Goal: Task Accomplishment & Management: Complete application form

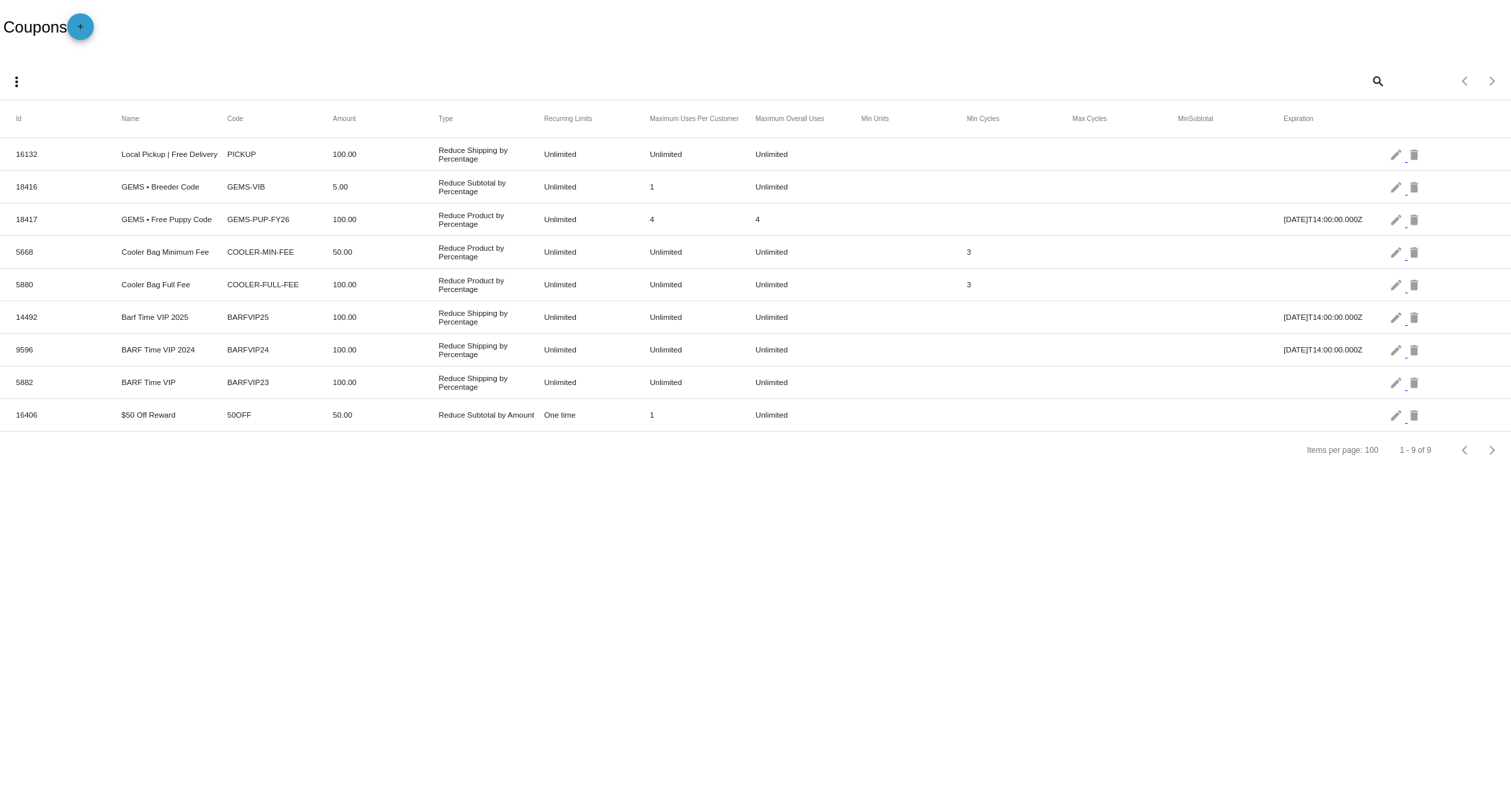
click at [81, 16] on span "add" at bounding box center [81, 29] width 16 height 32
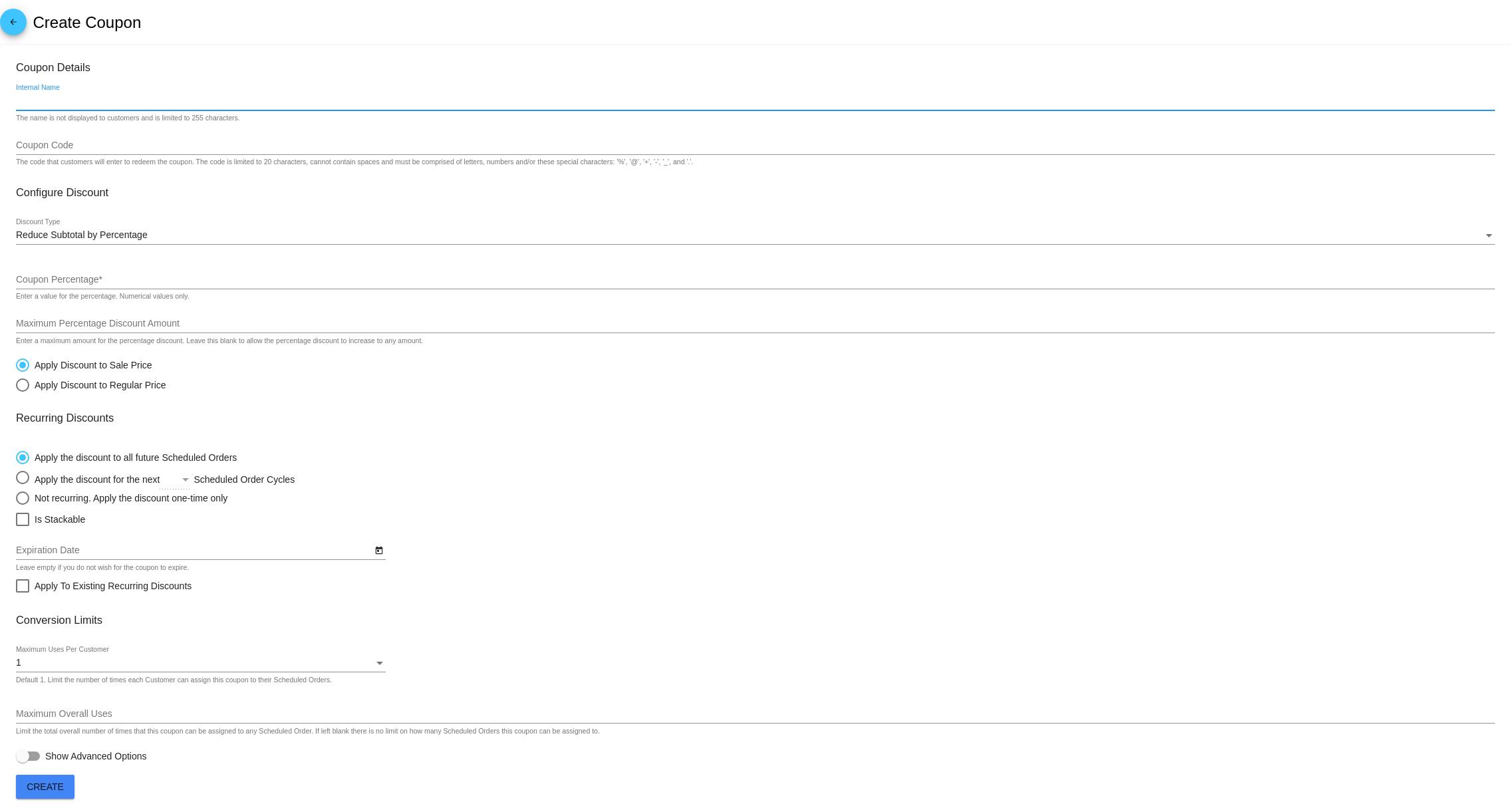
click at [80, 104] on input "Internal Name" at bounding box center [756, 101] width 1479 height 10
type input "2"
type input "#"
type input "@"
type input "$20 Off Subscriber WinBack"
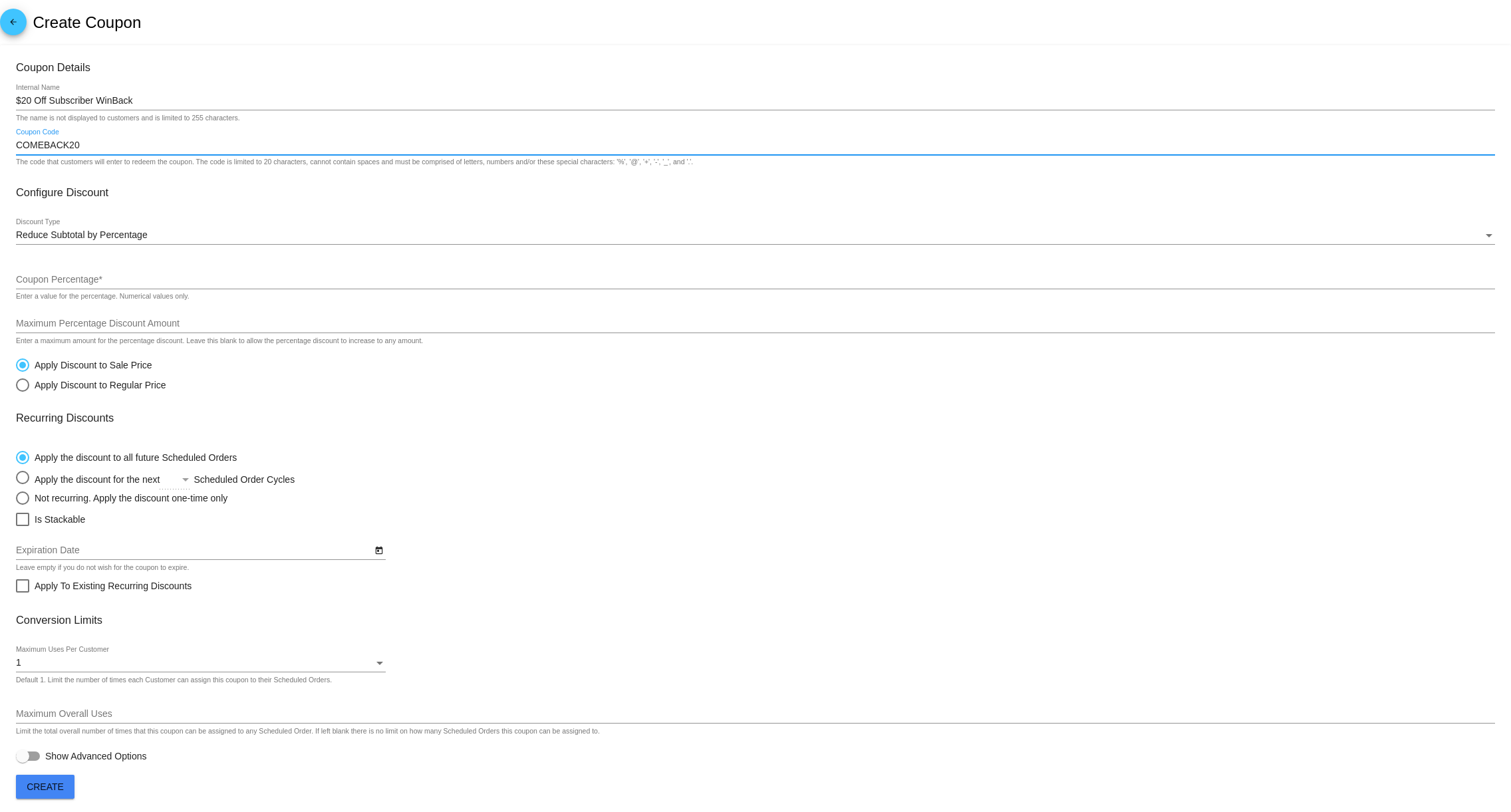
type input "COMEBACK20"
click at [62, 239] on span "Reduce Subtotal by Percentage" at bounding box center [81, 234] width 131 height 10
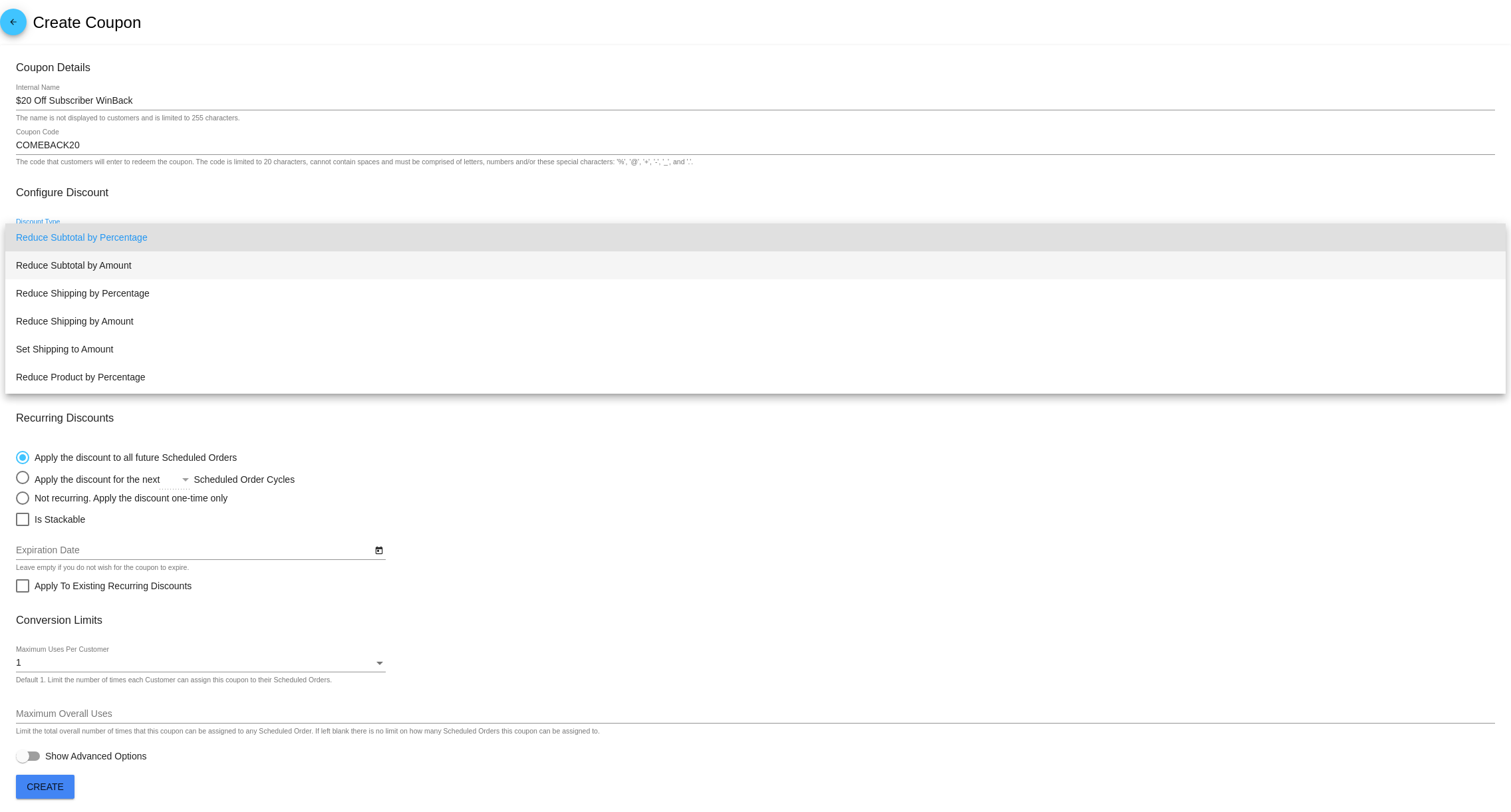
click at [76, 259] on span "Reduce Subtotal by Amount" at bounding box center [756, 265] width 1479 height 28
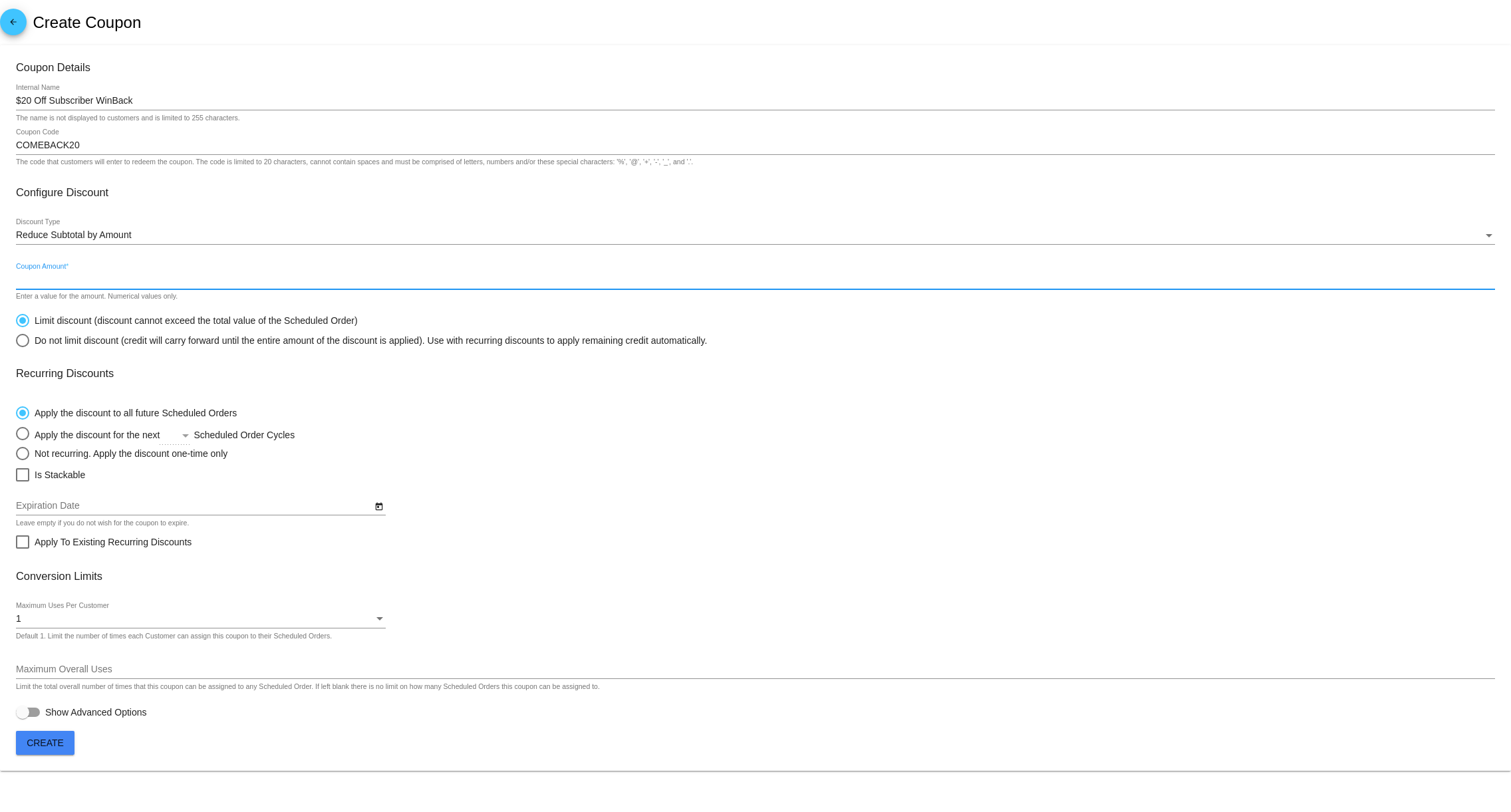
click at [60, 282] on input "Coupon Amount *" at bounding box center [756, 280] width 1479 height 10
type input "20"
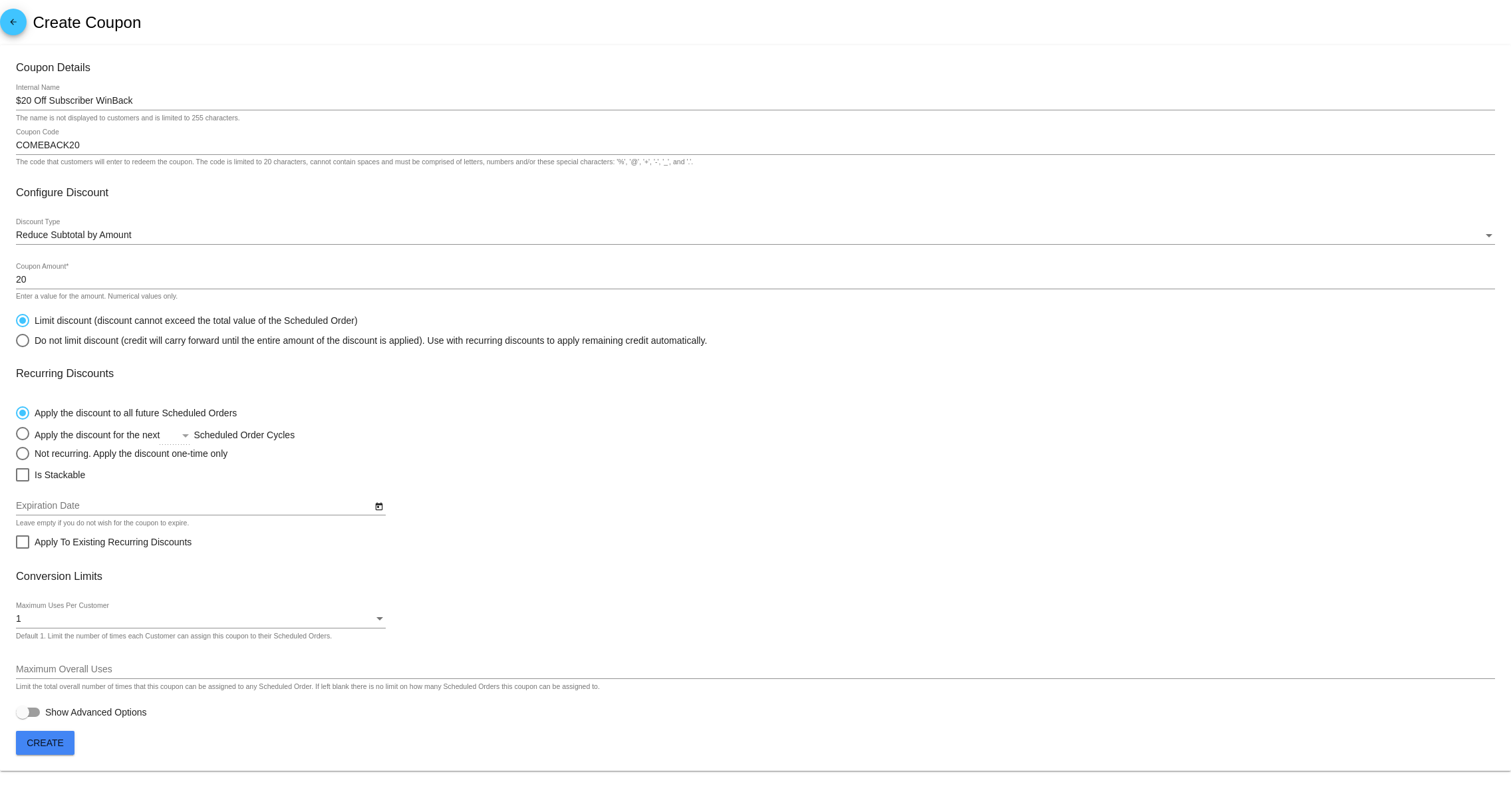
click at [415, 395] on mat-card-content "Coupon Details $20 Off Subscriber WinBack Internal Name The name is not display…" at bounding box center [756, 390] width 1479 height 659
click at [46, 456] on div "Not recurring. Apply the discount one-time only" at bounding box center [128, 453] width 198 height 10
click at [16, 454] on input "Not recurring. Apply the discount one-time only" at bounding box center [15, 453] width 1 height 1
radio input "true"
click at [75, 510] on input "Expiration Date" at bounding box center [193, 506] width 356 height 10
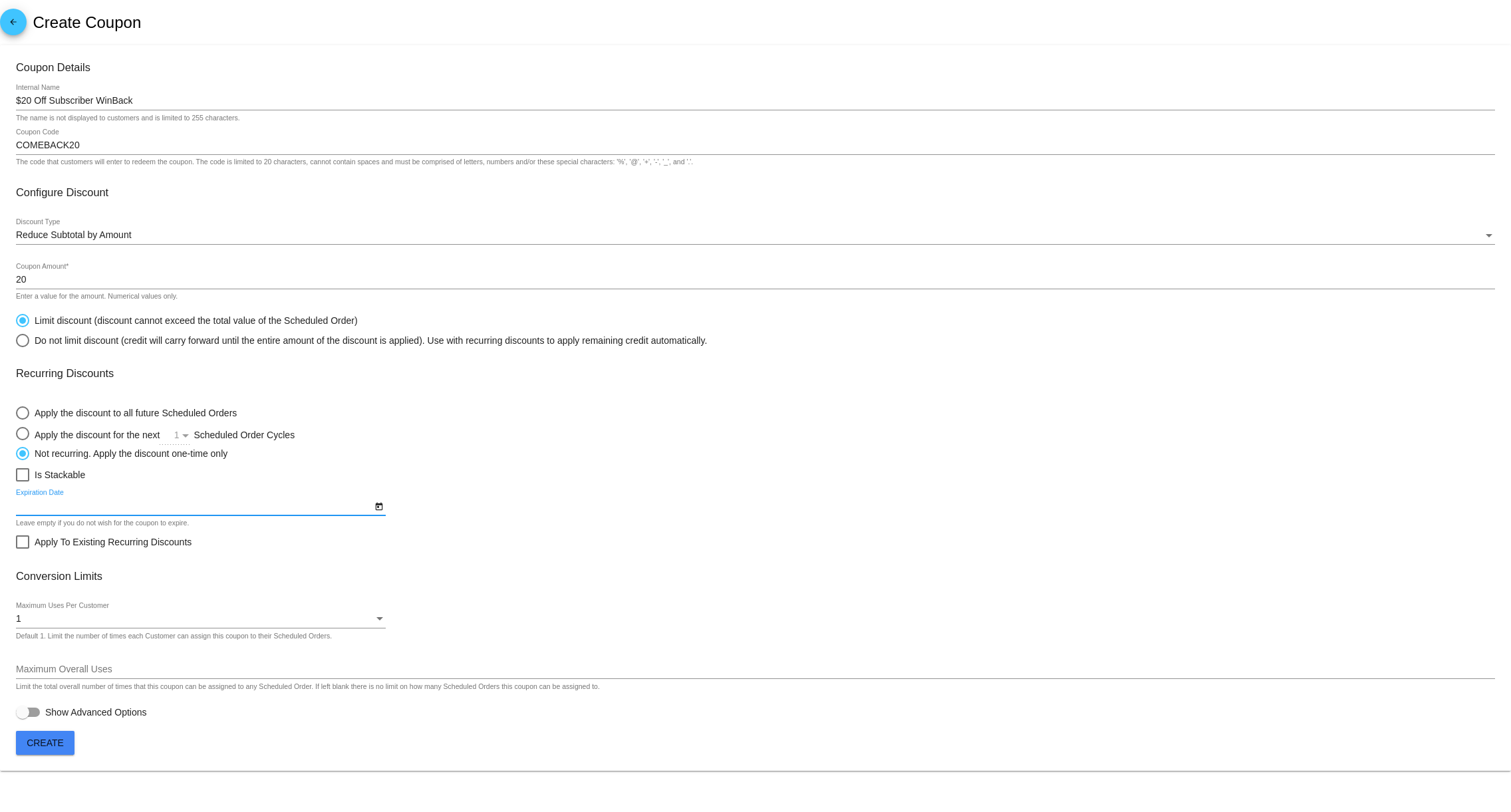
click at [376, 509] on icon "Open calendar" at bounding box center [379, 507] width 10 height 16
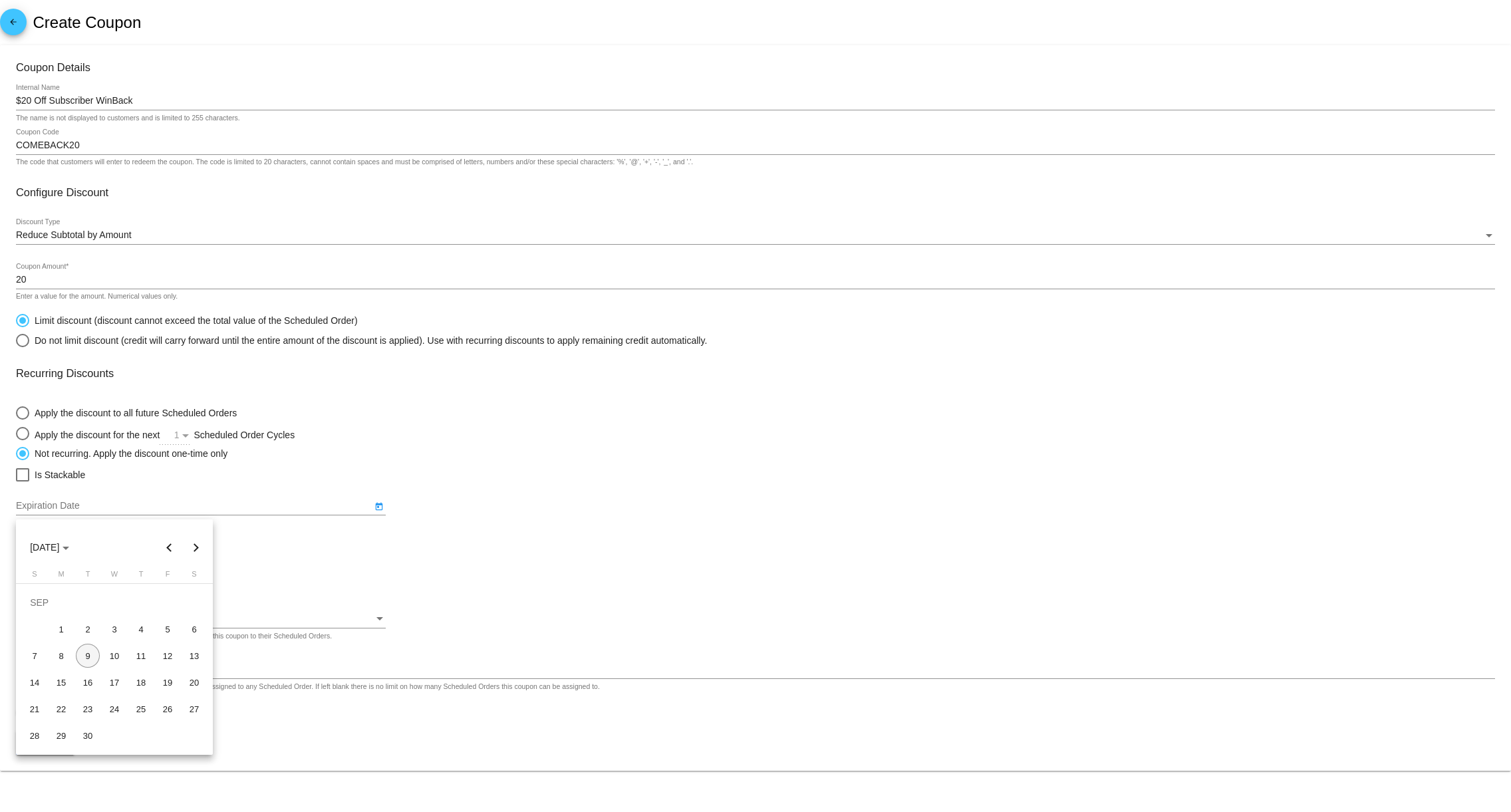
click at [192, 550] on button "Next month" at bounding box center [196, 547] width 26 height 26
click at [106, 595] on div "1" at bounding box center [114, 602] width 24 height 24
type input "[DATE]"
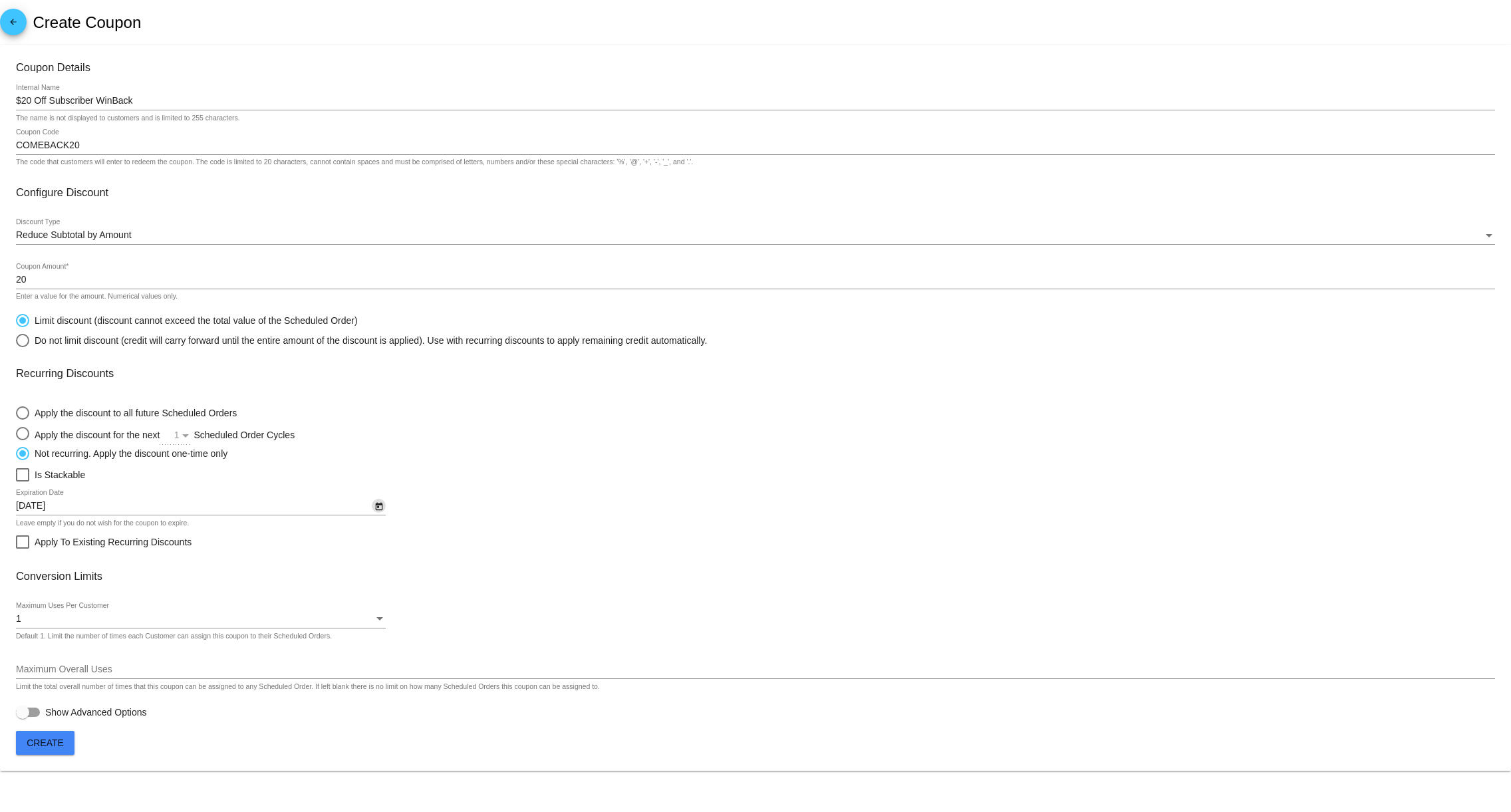
click at [48, 748] on span "Create" at bounding box center [45, 743] width 38 height 10
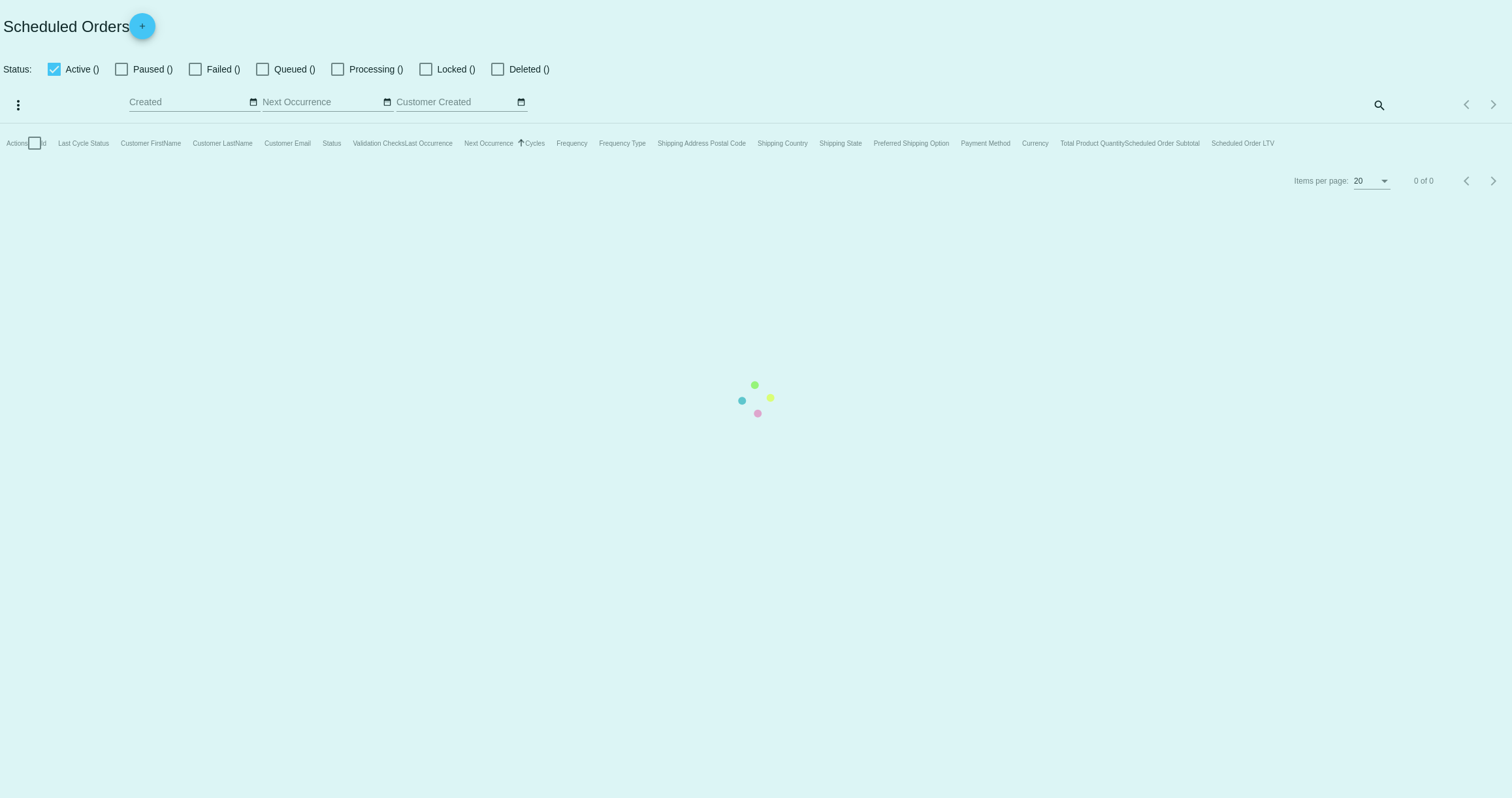
checkbox input "false"
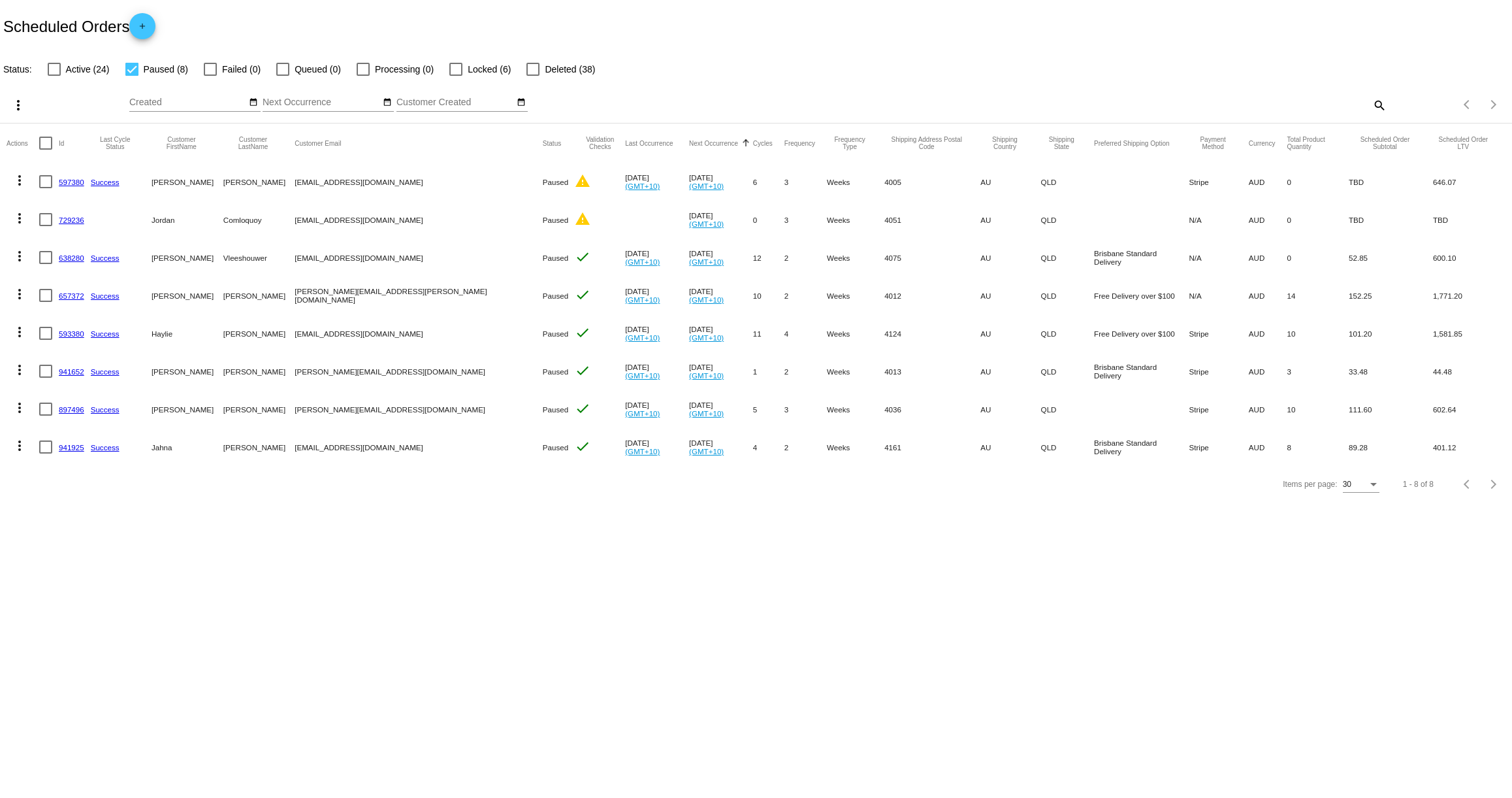
click at [132, 67] on div at bounding box center [132, 69] width 13 height 13
click at [132, 76] on input "Paused (8)" at bounding box center [132, 76] width 1 height 1
checkbox input "false"
click at [53, 70] on div at bounding box center [53, 69] width 13 height 13
click at [53, 76] on input "Active (24)" at bounding box center [53, 76] width 1 height 1
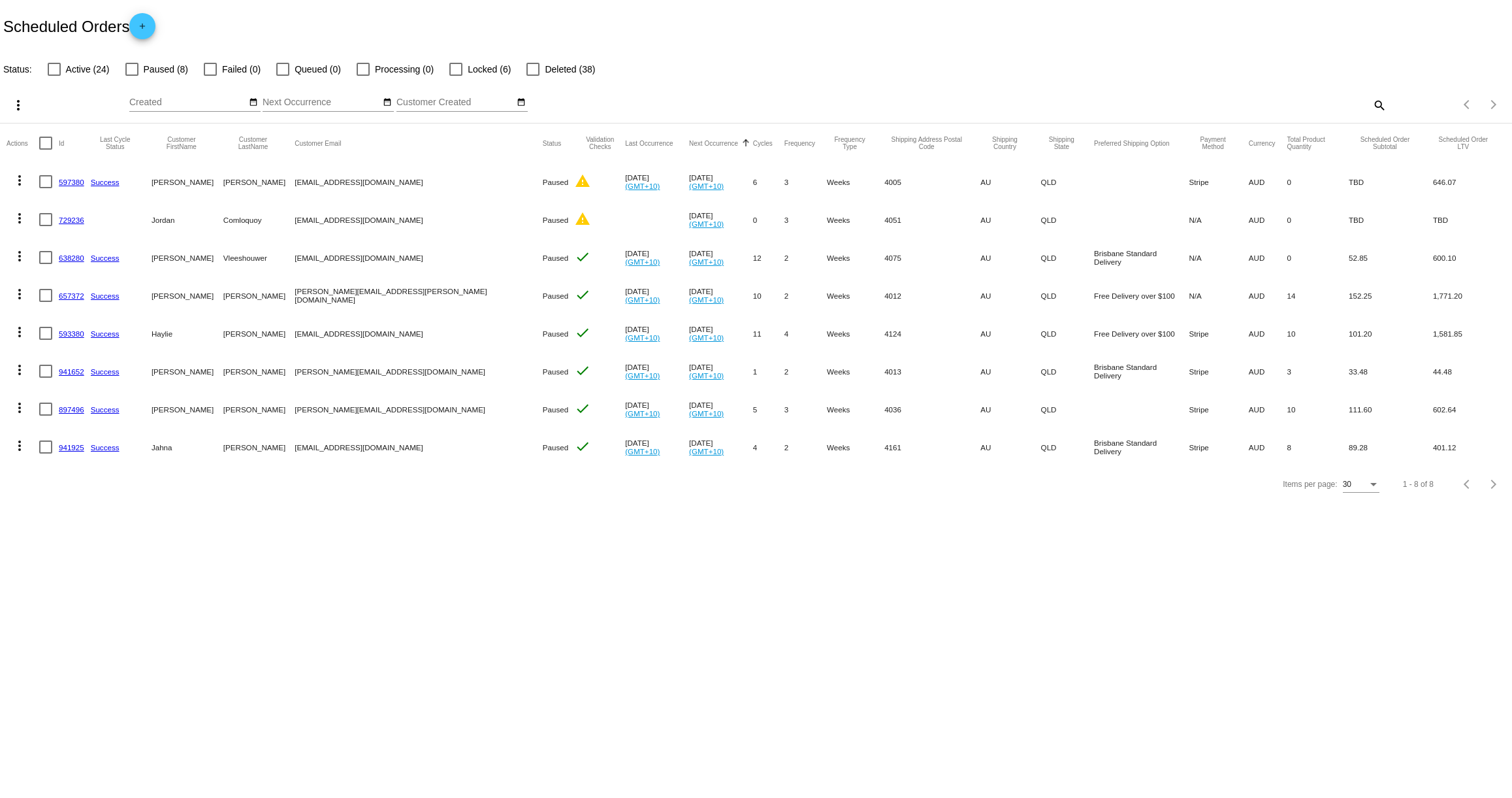
checkbox input "true"
